Goal: Information Seeking & Learning: Learn about a topic

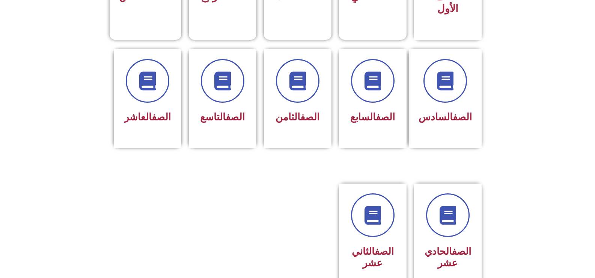
scroll to position [300, 0]
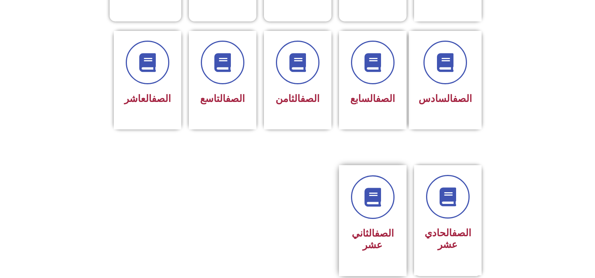
click at [378, 227] on link "الصف" at bounding box center [384, 232] width 19 height 11
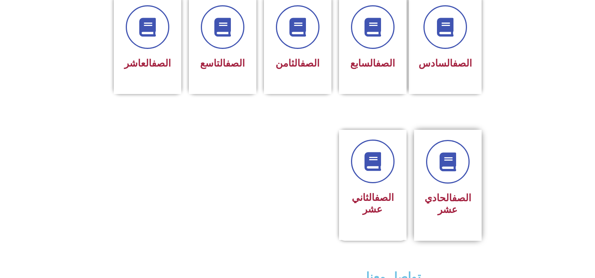
scroll to position [338, 0]
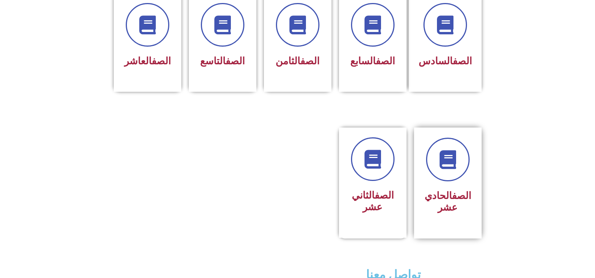
click at [465, 190] on link "الصف" at bounding box center [461, 195] width 19 height 11
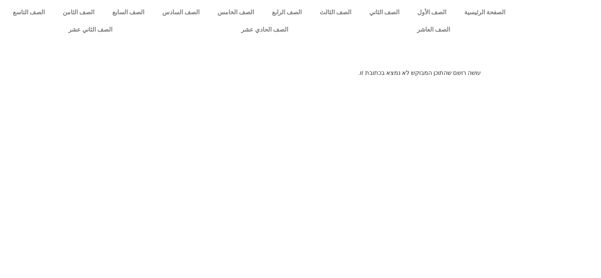
click at [380, 74] on p "עושה רושם שהתוכן המבוקש לא נמצא בכתובת זו." at bounding box center [300, 72] width 360 height 9
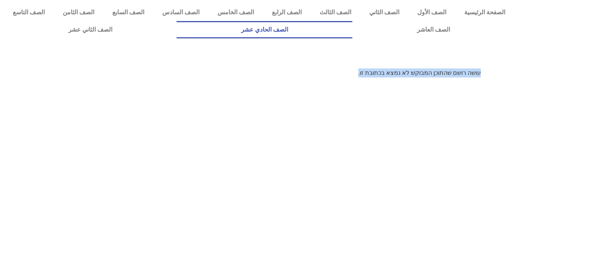
click at [176, 21] on link "الصف الحادي عشر" at bounding box center [264, 29] width 176 height 17
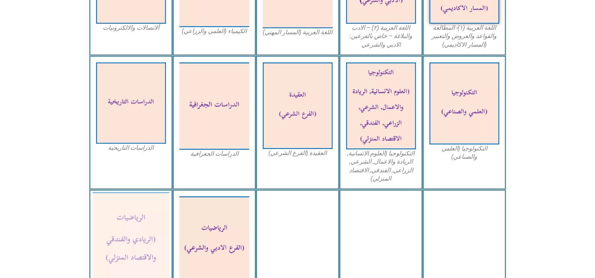
scroll to position [338, 0]
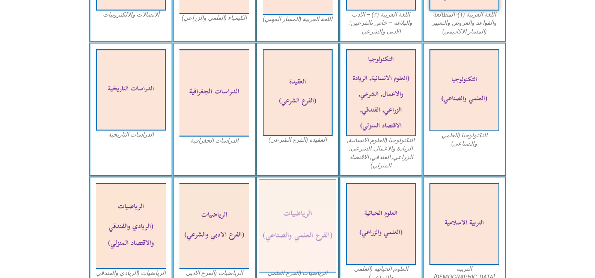
click at [283, 210] on img at bounding box center [297, 226] width 77 height 94
click at [297, 223] on img at bounding box center [297, 226] width 77 height 94
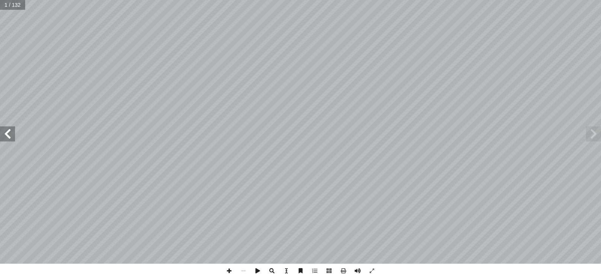
click at [595, 137] on span at bounding box center [593, 133] width 15 height 15
click at [341, 271] on span at bounding box center [343, 270] width 14 height 14
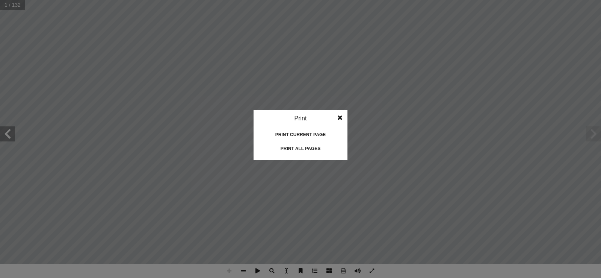
click at [341, 118] on span at bounding box center [340, 117] width 14 height 15
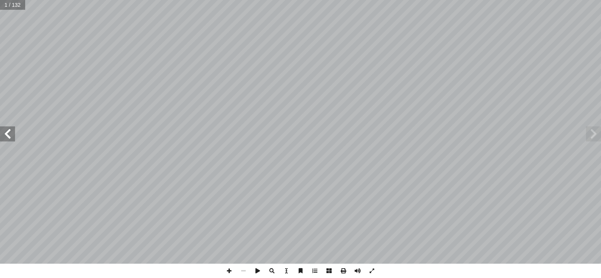
click at [9, 131] on span at bounding box center [7, 133] width 15 height 15
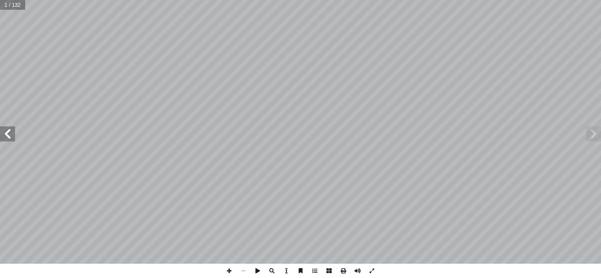
click at [9, 131] on span at bounding box center [7, 133] width 15 height 15
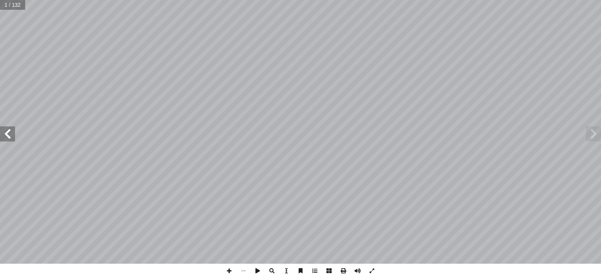
click at [9, 131] on span at bounding box center [7, 133] width 15 height 15
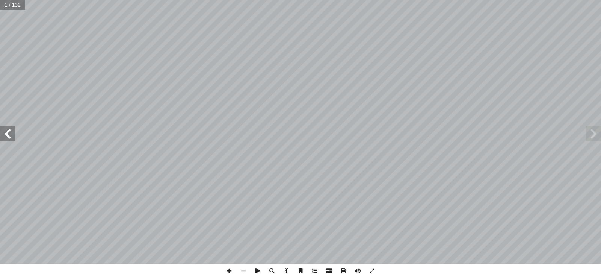
click at [9, 131] on span at bounding box center [7, 133] width 15 height 15
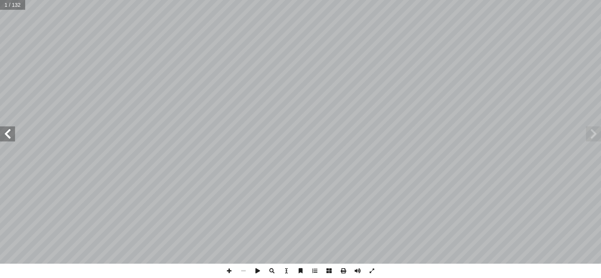
click at [9, 131] on span at bounding box center [7, 133] width 15 height 15
click at [9, 137] on span at bounding box center [7, 133] width 15 height 15
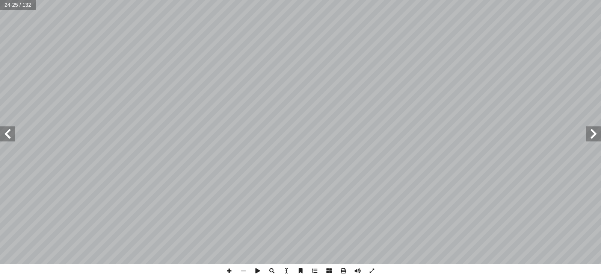
click at [9, 137] on span at bounding box center [7, 133] width 15 height 15
click at [7, 134] on span at bounding box center [7, 133] width 15 height 15
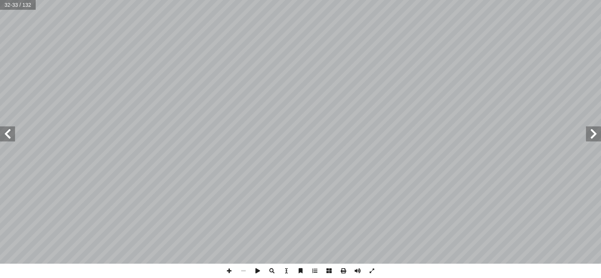
click at [7, 134] on span at bounding box center [7, 133] width 15 height 15
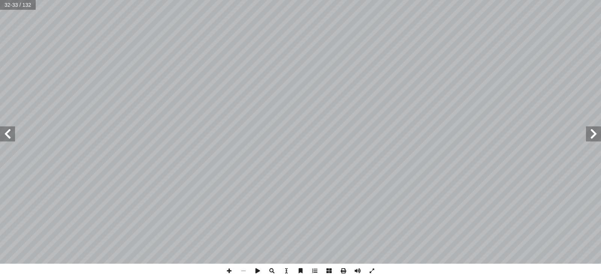
click at [7, 134] on span at bounding box center [7, 133] width 15 height 15
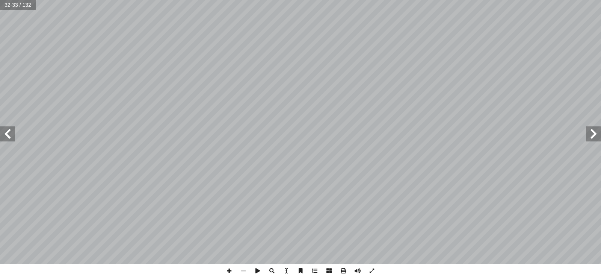
click at [7, 134] on span at bounding box center [7, 133] width 15 height 15
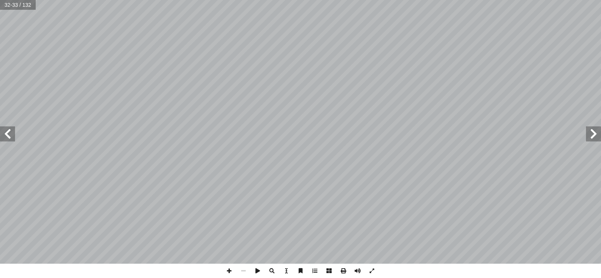
click at [7, 134] on span at bounding box center [7, 133] width 15 height 15
click at [7, 133] on span at bounding box center [7, 133] width 15 height 15
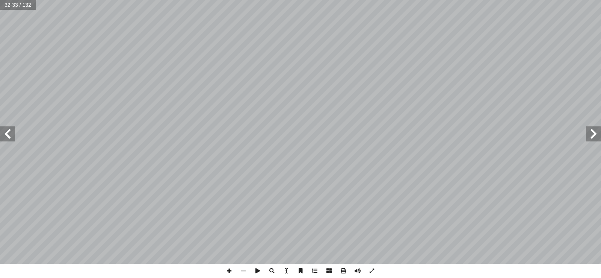
click at [7, 131] on span at bounding box center [7, 133] width 15 height 15
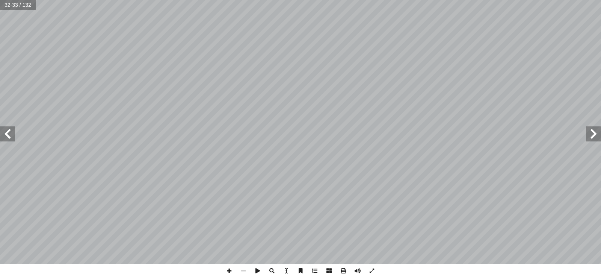
click at [7, 131] on span at bounding box center [7, 133] width 15 height 15
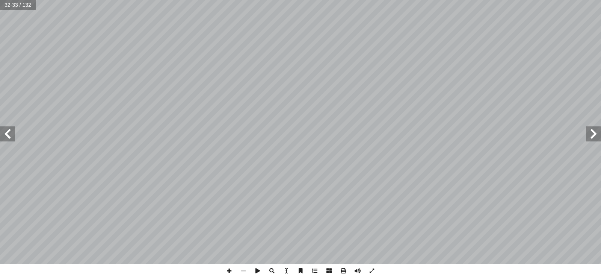
click at [7, 131] on span at bounding box center [7, 133] width 15 height 15
click at [592, 136] on span at bounding box center [593, 133] width 15 height 15
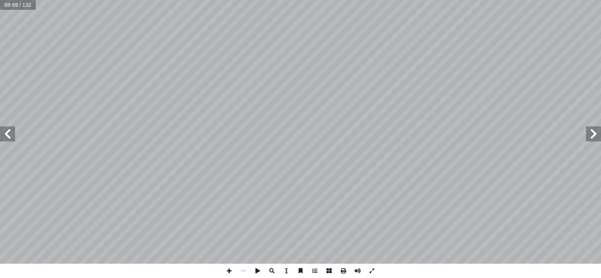
click at [595, 139] on span at bounding box center [593, 133] width 15 height 15
click at [345, 270] on span at bounding box center [343, 270] width 14 height 14
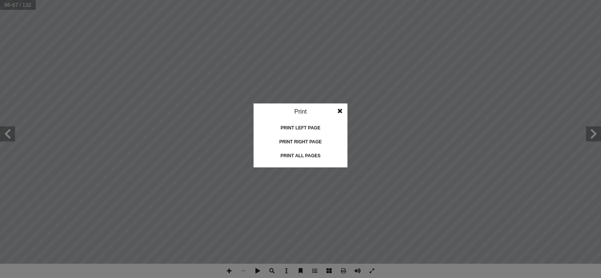
click at [305, 126] on div "Print left page" at bounding box center [300, 128] width 75 height 12
click at [307, 127] on div "Print left page" at bounding box center [300, 128] width 75 height 12
click at [341, 109] on span at bounding box center [340, 110] width 14 height 15
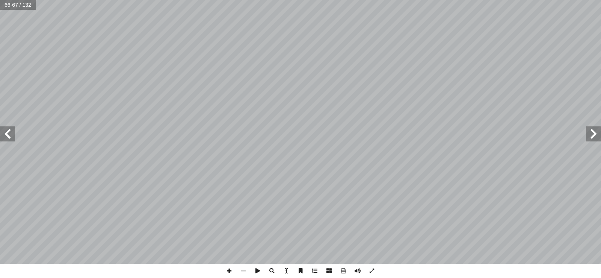
click at [593, 136] on span at bounding box center [593, 133] width 15 height 15
click at [592, 135] on span at bounding box center [593, 133] width 15 height 15
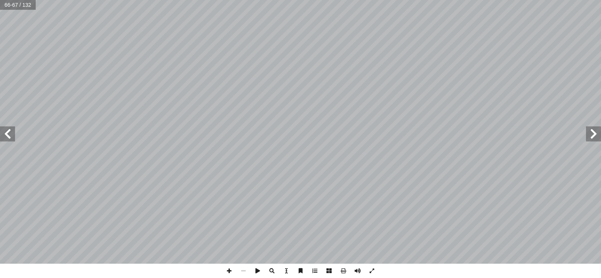
click at [592, 135] on span at bounding box center [593, 133] width 15 height 15
click at [591, 135] on span at bounding box center [593, 133] width 15 height 15
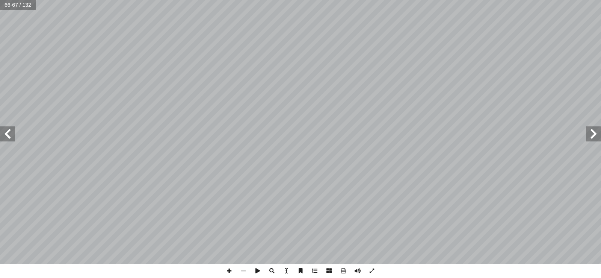
click at [591, 135] on span at bounding box center [593, 133] width 15 height 15
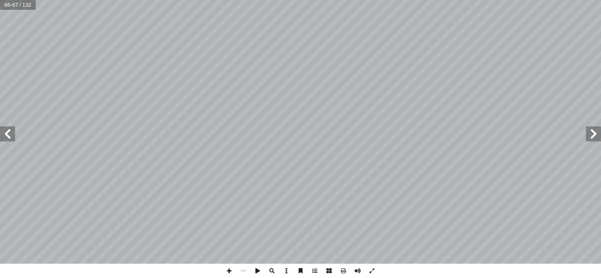
click at [591, 135] on span at bounding box center [593, 133] width 15 height 15
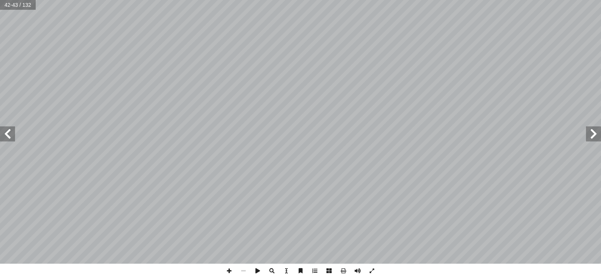
click at [591, 135] on span at bounding box center [593, 133] width 15 height 15
click at [589, 138] on span at bounding box center [593, 133] width 15 height 15
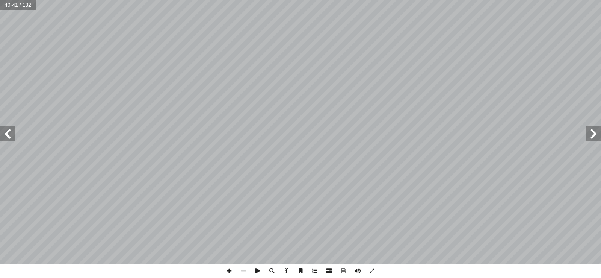
click at [589, 138] on span at bounding box center [593, 133] width 15 height 15
click at [588, 137] on span at bounding box center [593, 133] width 15 height 15
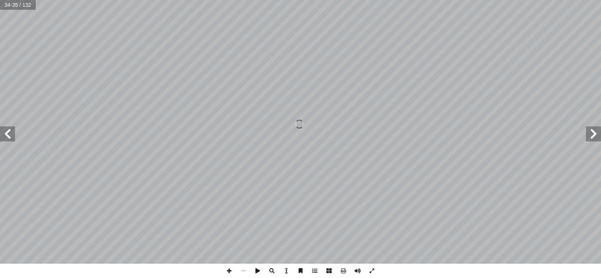
click at [587, 137] on span at bounding box center [593, 133] width 15 height 15
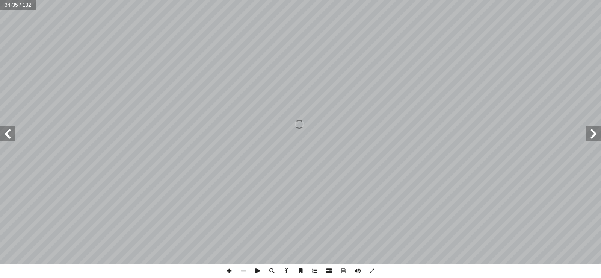
click at [587, 137] on span at bounding box center [593, 133] width 15 height 15
click at [587, 134] on span at bounding box center [593, 133] width 15 height 15
click at [590, 133] on span at bounding box center [593, 133] width 15 height 15
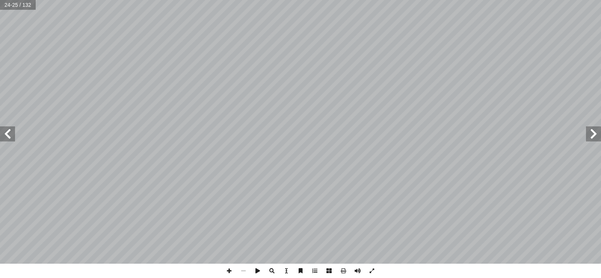
click at [590, 133] on span at bounding box center [593, 133] width 15 height 15
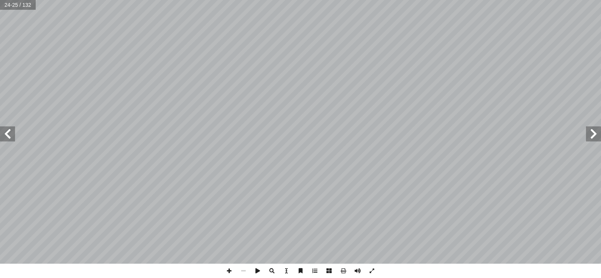
click at [590, 133] on span at bounding box center [593, 133] width 15 height 15
click at [588, 131] on span at bounding box center [593, 133] width 15 height 15
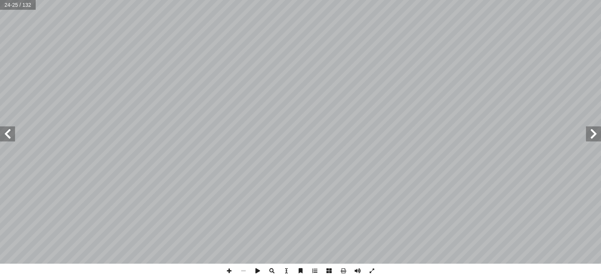
click at [588, 131] on span at bounding box center [593, 133] width 15 height 15
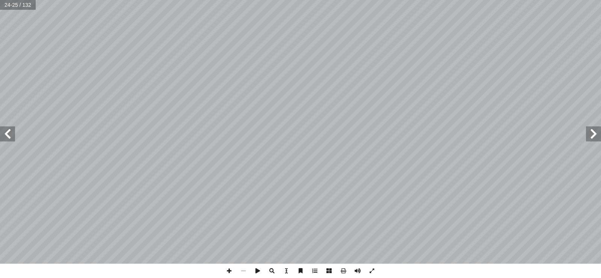
click at [588, 131] on span at bounding box center [593, 133] width 15 height 15
click at [12, 134] on span at bounding box center [7, 133] width 15 height 15
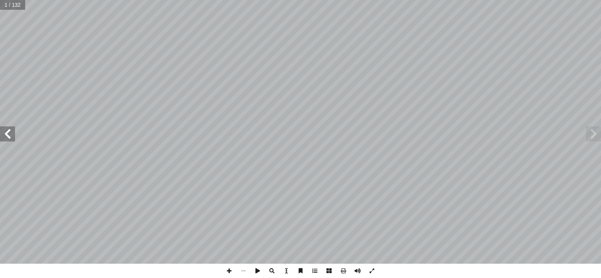
click at [12, 134] on span at bounding box center [7, 133] width 15 height 15
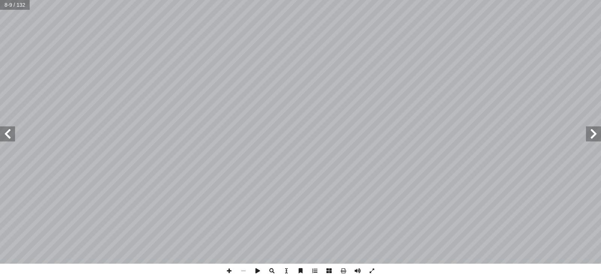
click at [12, 134] on span at bounding box center [7, 133] width 15 height 15
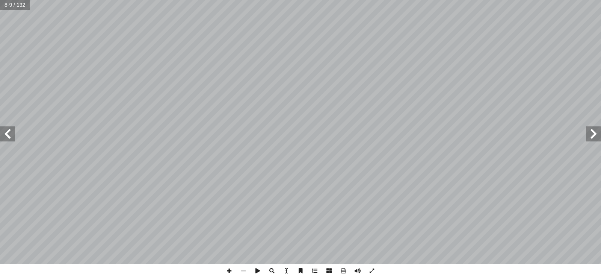
click at [12, 134] on span at bounding box center [7, 133] width 15 height 15
click at [10, 2] on input "text" at bounding box center [18, 5] width 36 height 10
type input "**"
click at [17, 5] on input "text" at bounding box center [18, 5] width 36 height 10
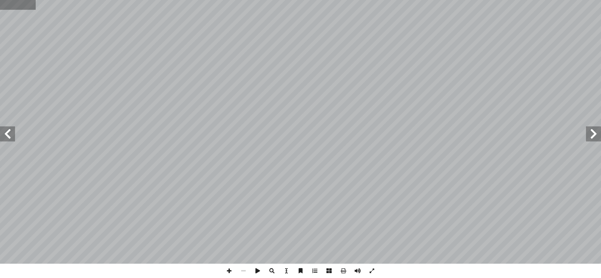
click at [17, 5] on input "text" at bounding box center [18, 5] width 36 height 10
type input "**"
click at [8, 139] on span at bounding box center [7, 133] width 15 height 15
click at [21, 180] on div "٦٢ ٣ تمارين ومسائل ٢- الوتر أطول أضلاع المثلث قائم الزاوية ف : لتكن ١ ° 5 ٤٠ مج…" at bounding box center [300, 131] width 601 height 263
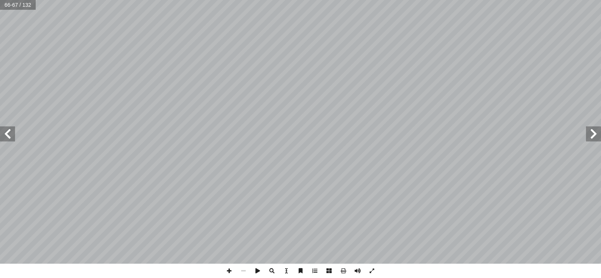
click at [11, 134] on span at bounding box center [7, 133] width 15 height 15
click at [342, 268] on span at bounding box center [343, 270] width 14 height 14
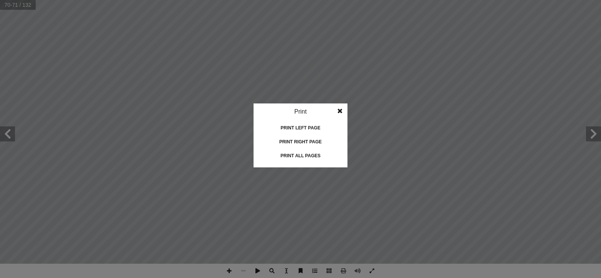
click at [300, 139] on div "Print right page" at bounding box center [300, 142] width 75 height 12
click at [340, 105] on span at bounding box center [340, 110] width 14 height 15
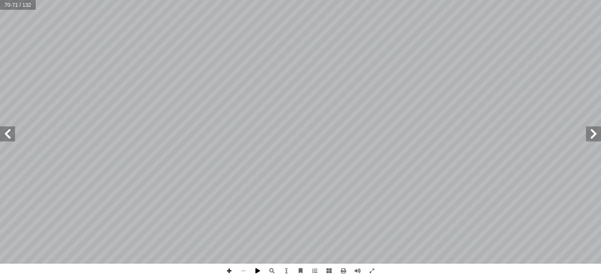
click at [257, 267] on span at bounding box center [257, 270] width 14 height 14
drag, startPoint x: 590, startPoint y: 137, endPoint x: 258, endPoint y: 271, distance: 357.9
click at [258, 271] on span at bounding box center [257, 270] width 14 height 14
click at [588, 140] on span at bounding box center [593, 133] width 15 height 15
click at [2, 132] on span at bounding box center [7, 133] width 15 height 15
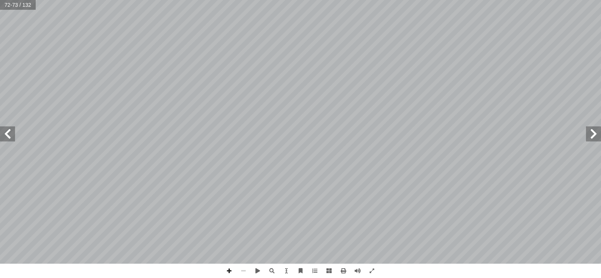
click at [597, 137] on span at bounding box center [593, 133] width 15 height 15
click at [595, 137] on span at bounding box center [593, 133] width 15 height 15
click at [588, 136] on span at bounding box center [593, 133] width 15 height 15
